Goal: Transaction & Acquisition: Purchase product/service

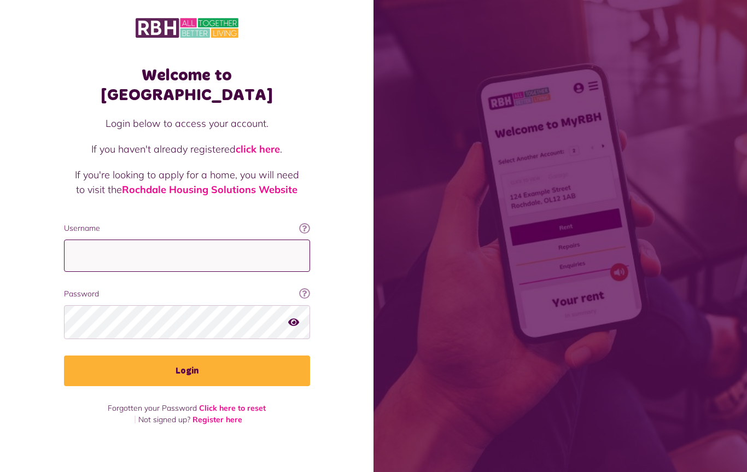
click at [201, 239] on input "Username" at bounding box center [187, 255] width 246 height 32
type input "**********"
click at [197, 360] on button "Login" at bounding box center [187, 370] width 246 height 31
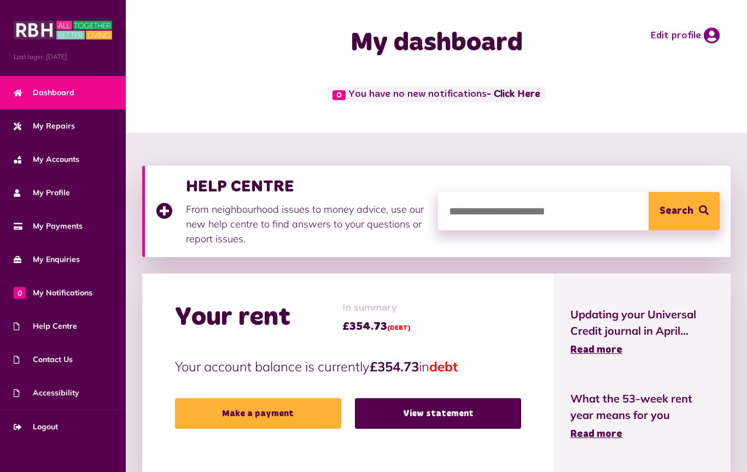
click at [440, 417] on link "View statement" at bounding box center [438, 413] width 166 height 31
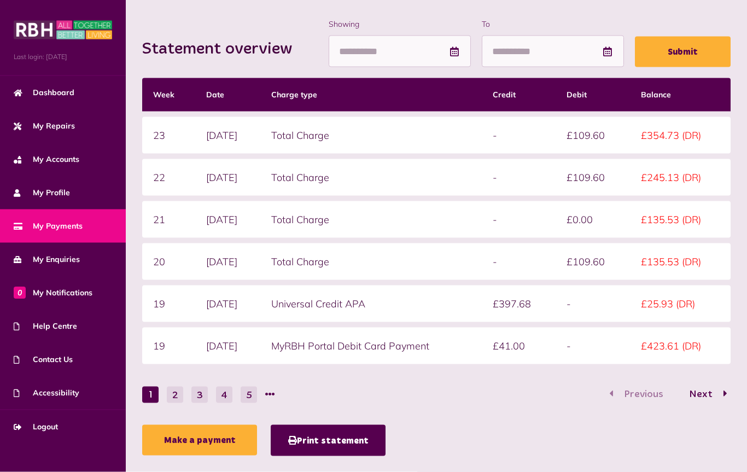
scroll to position [146, 0]
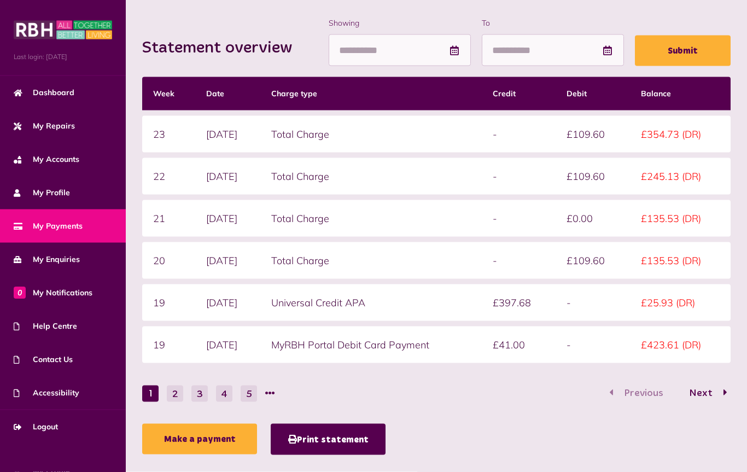
click at [169, 394] on button "2" at bounding box center [175, 393] width 16 height 16
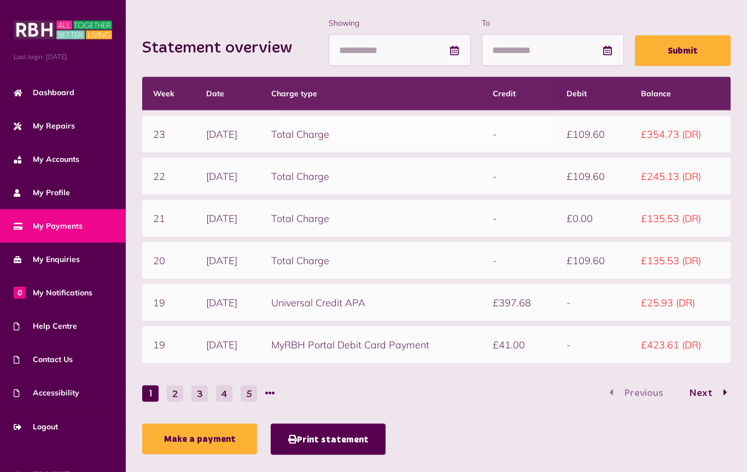
scroll to position [147, 0]
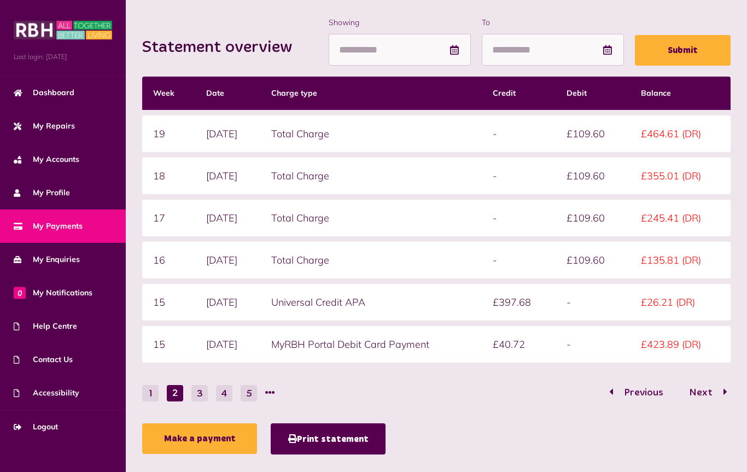
click at [199, 392] on button "3" at bounding box center [199, 393] width 16 height 16
click at [227, 388] on button "4" at bounding box center [224, 393] width 16 height 16
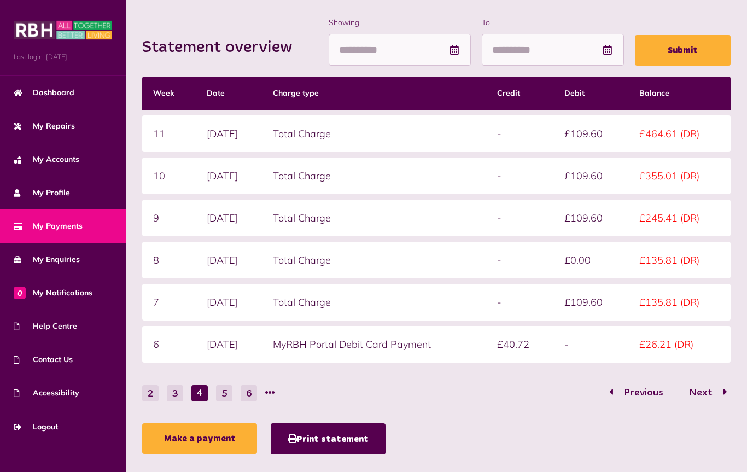
click at [196, 435] on link "Make a payment" at bounding box center [199, 438] width 115 height 31
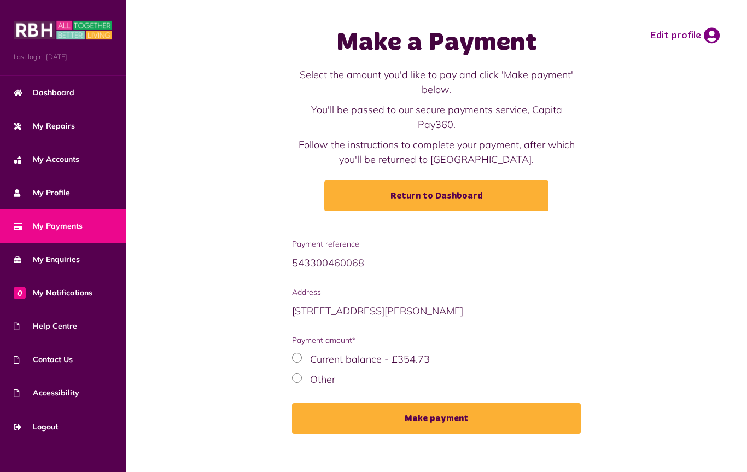
click at [293, 372] on div "Other" at bounding box center [436, 379] width 289 height 15
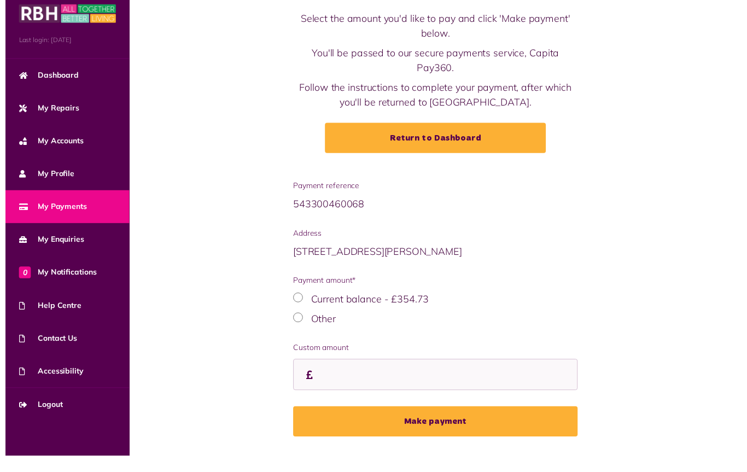
scroll to position [63, 0]
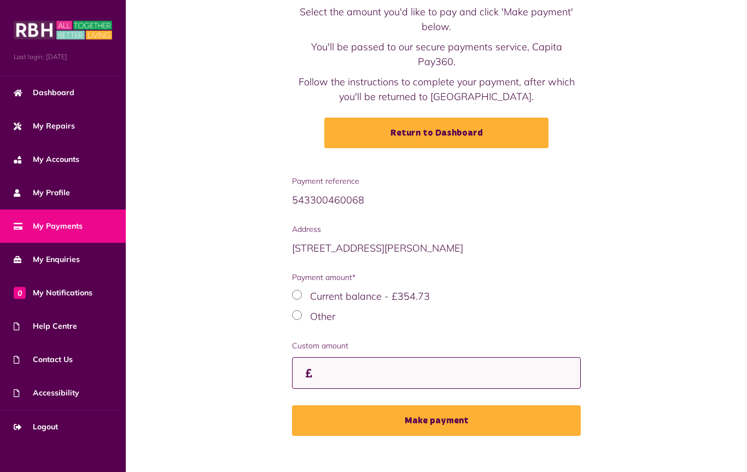
click at [356, 357] on input "Custom amount" at bounding box center [436, 373] width 289 height 32
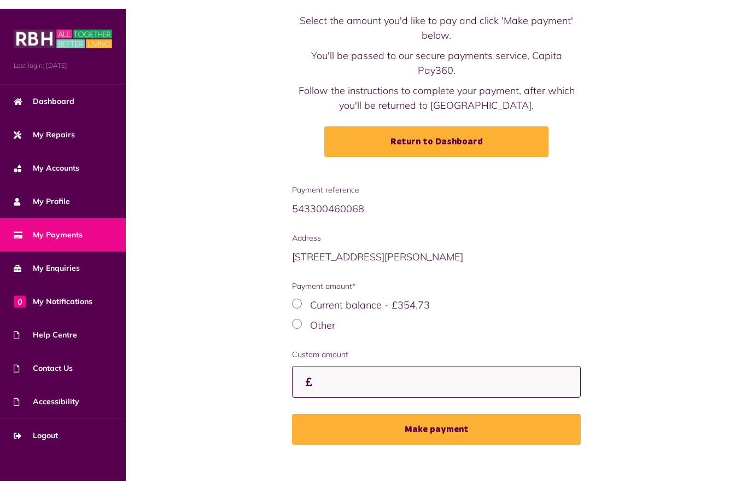
scroll to position [46, 0]
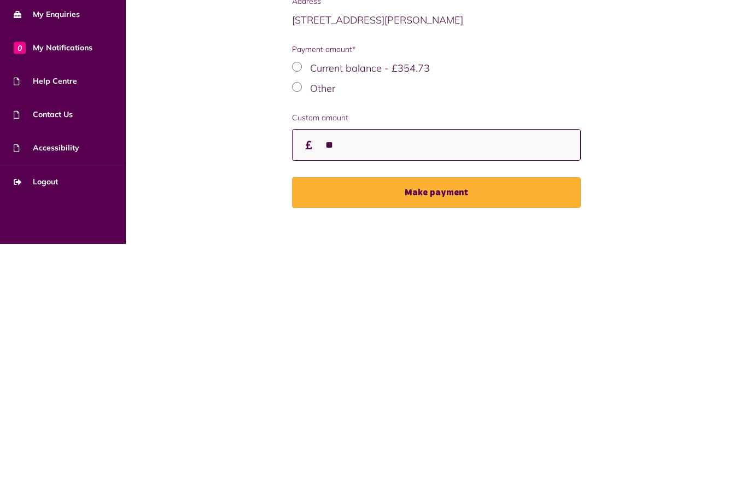
type input "**"
click at [438, 422] on button "Make payment" at bounding box center [436, 437] width 289 height 31
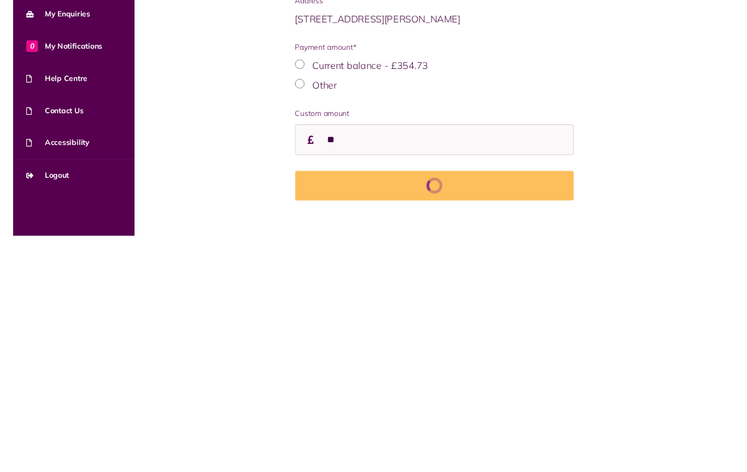
scroll to position [63, 0]
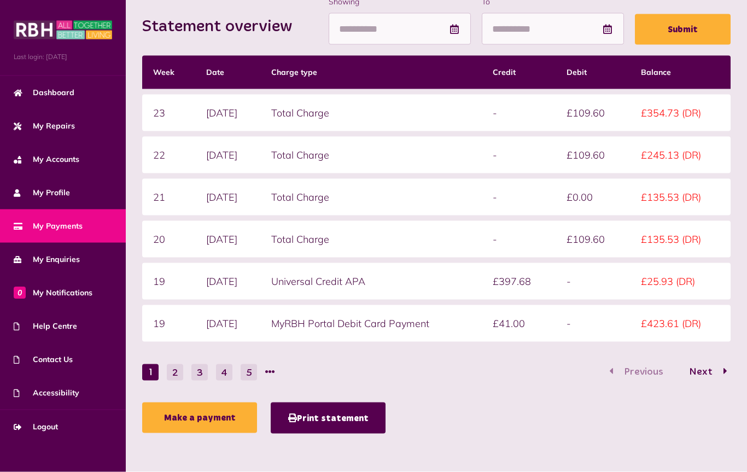
scroll to position [170, 0]
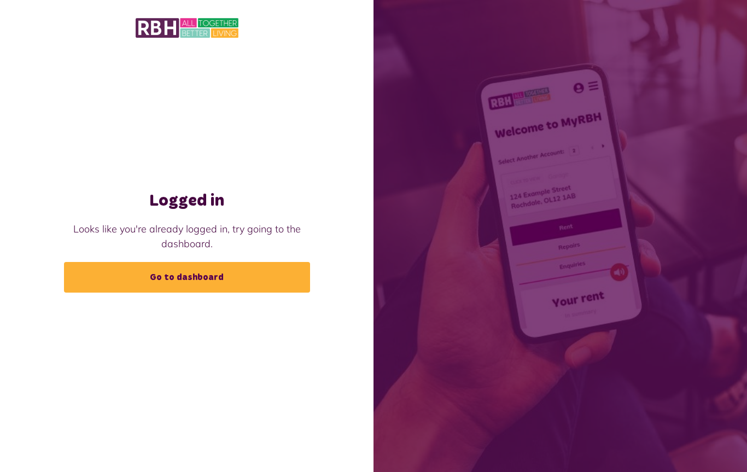
click at [194, 274] on link "Go to dashboard" at bounding box center [187, 277] width 246 height 31
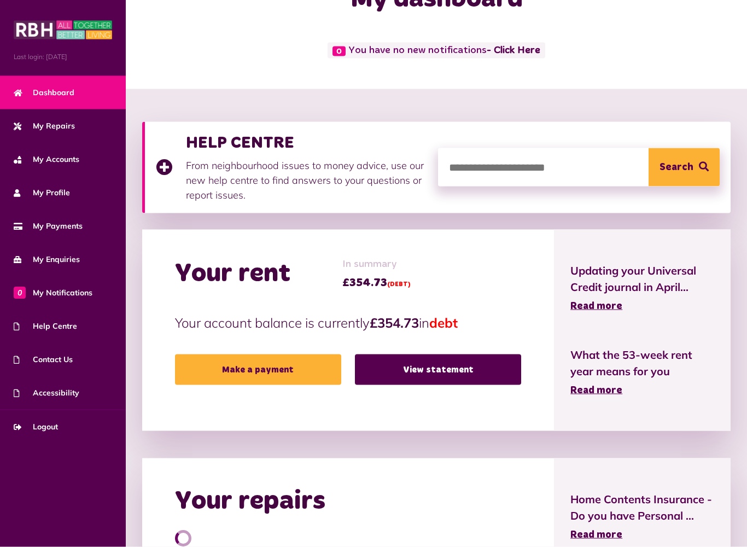
scroll to position [44, 0]
click at [260, 367] on link "Make a payment" at bounding box center [258, 369] width 166 height 31
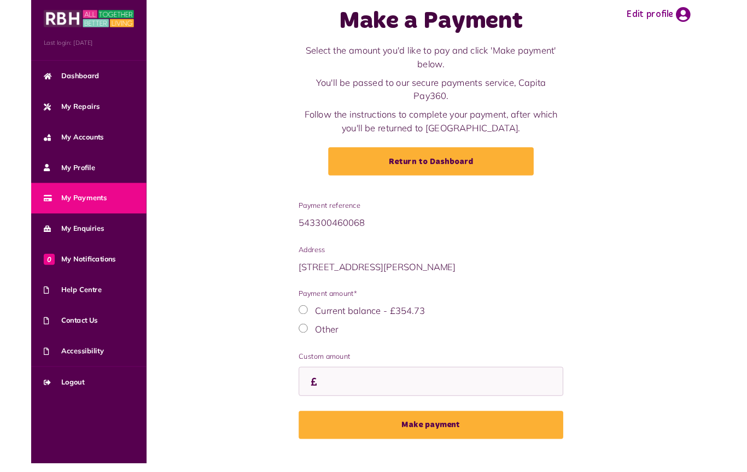
scroll to position [63, 0]
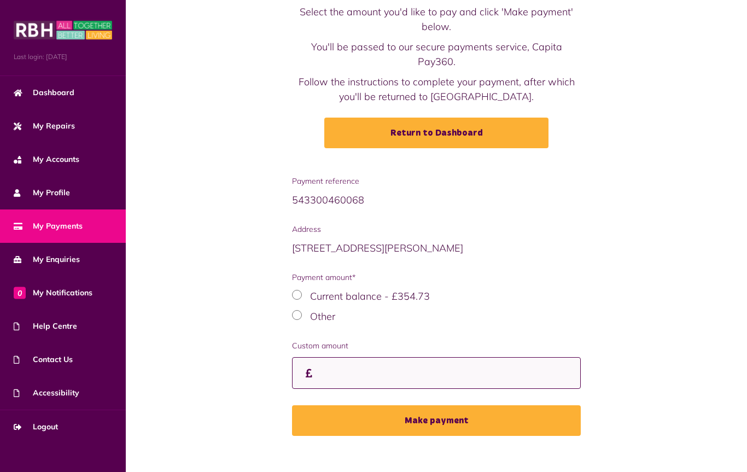
click at [343, 365] on input "Custom amount" at bounding box center [436, 373] width 289 height 32
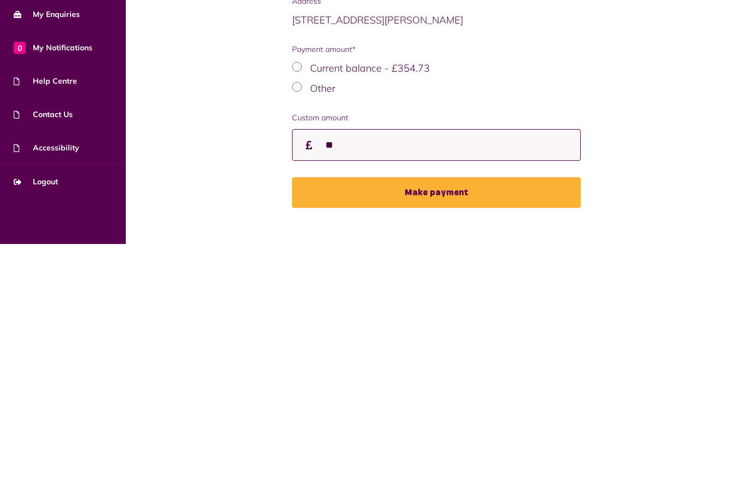
type input "**"
click at [442, 422] on button "Make payment" at bounding box center [436, 437] width 289 height 31
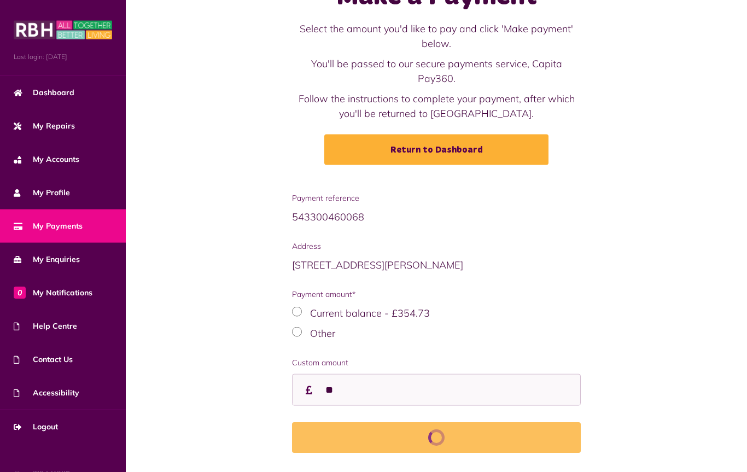
scroll to position [63, 0]
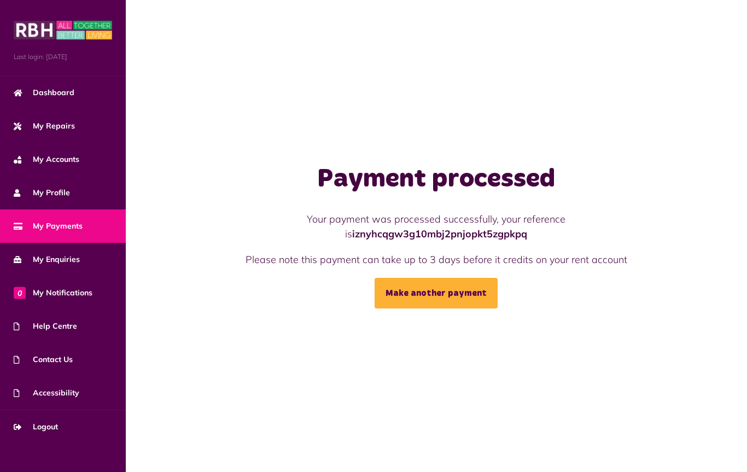
click at [71, 160] on span "My Accounts" at bounding box center [47, 159] width 66 height 11
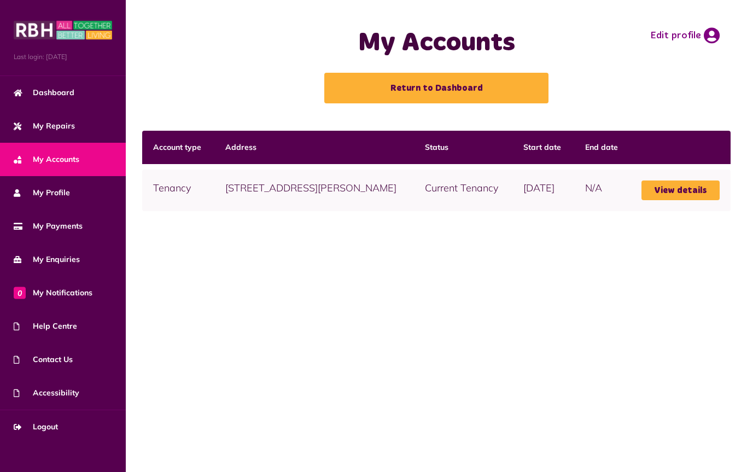
click at [695, 188] on link "View details" at bounding box center [680, 190] width 78 height 20
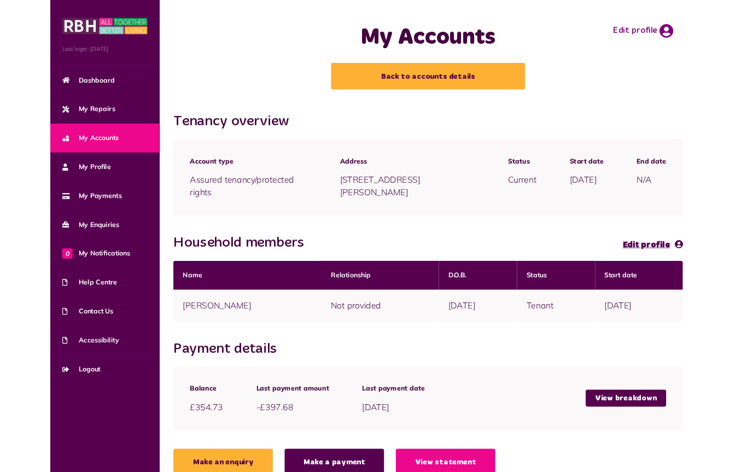
scroll to position [93, 0]
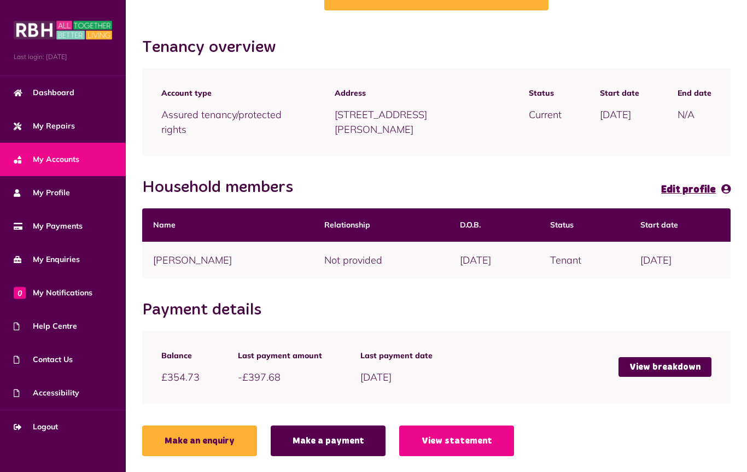
click at [679, 367] on link "View breakdown" at bounding box center [664, 367] width 93 height 20
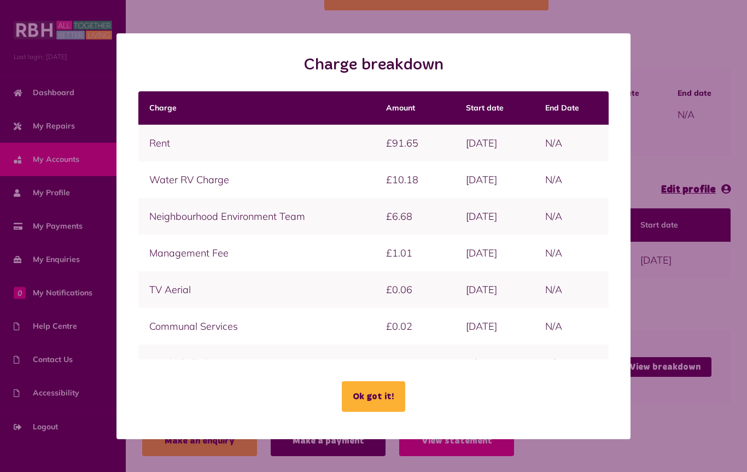
click at [689, 292] on div "Charge breakdown Charge Amount Start date End Date Ok got it!" at bounding box center [373, 236] width 738 height 406
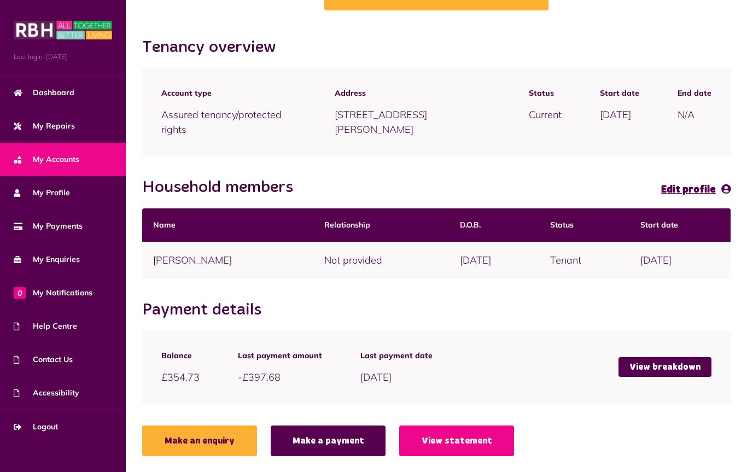
click at [70, 223] on span "My Payments" at bounding box center [48, 225] width 69 height 11
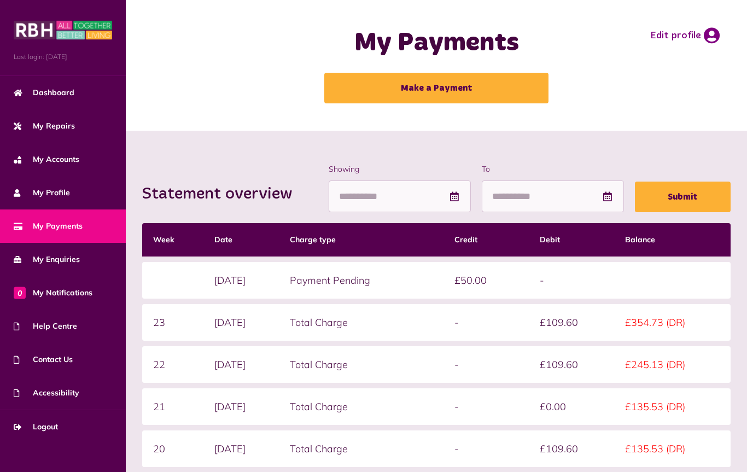
click at [62, 259] on span "My Enquiries" at bounding box center [47, 259] width 66 height 11
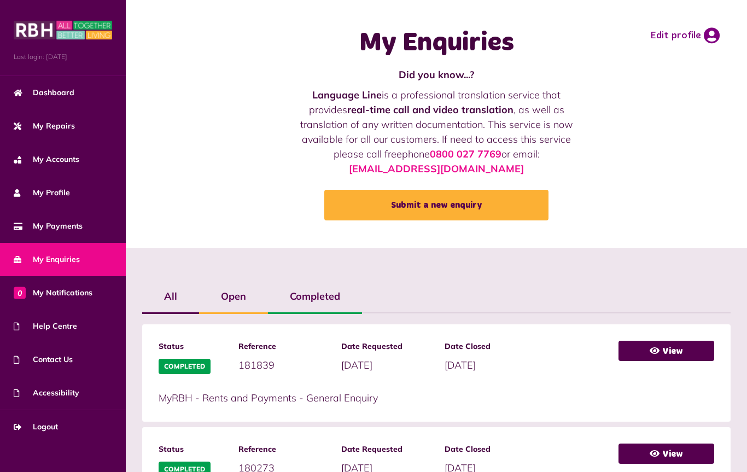
click at [64, 190] on span "My Profile" at bounding box center [42, 192] width 56 height 11
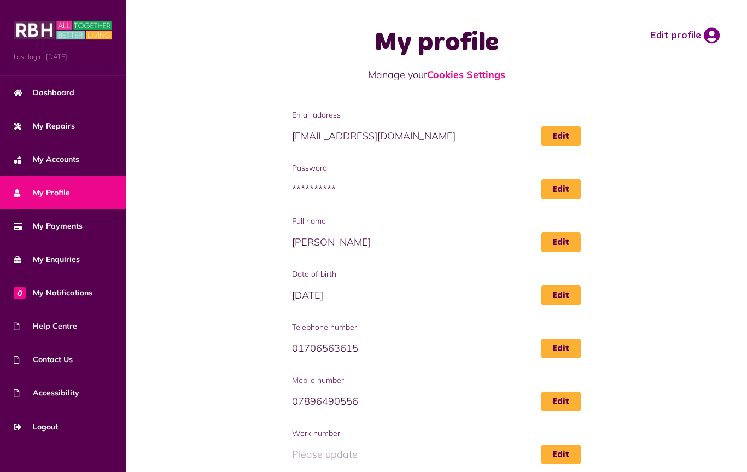
click at [53, 428] on span "Logout" at bounding box center [36, 426] width 44 height 11
